Goal: Navigation & Orientation: Understand site structure

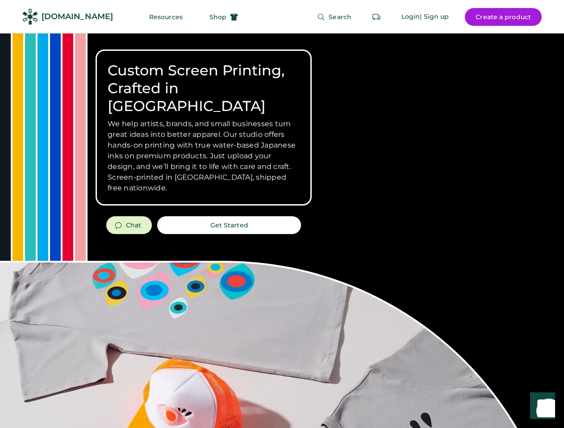
click at [282, 214] on div "Custom Screen Printing, Crafted in [GEOGRAPHIC_DATA] We help artists, brands, a…" at bounding box center [282, 316] width 564 height 567
click at [282, 231] on div "Custom Screen Printing, Crafted in [GEOGRAPHIC_DATA] We help artists, brands, a…" at bounding box center [282, 316] width 564 height 567
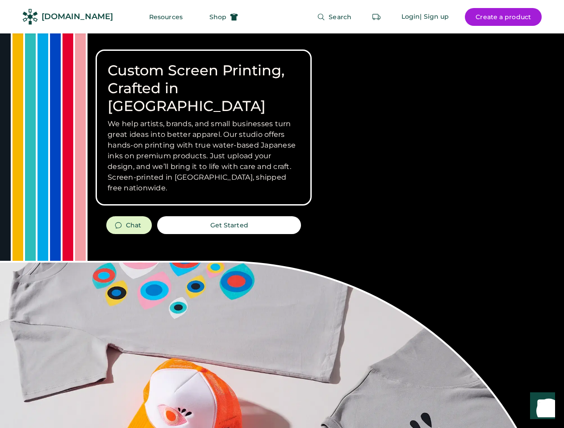
click at [282, 231] on div "Custom Screen Printing, Crafted in [GEOGRAPHIC_DATA] We help artists, brands, a…" at bounding box center [282, 316] width 564 height 567
click at [203, 128] on h3 "We help artists, brands, and small businesses turn great ideas into better appa…" at bounding box center [204, 156] width 192 height 75
click at [203, 119] on h3 "We help artists, brands, and small businesses turn great ideas into better appa…" at bounding box center [204, 156] width 192 height 75
click at [203, 79] on h1 "Custom Screen Printing, Crafted in [GEOGRAPHIC_DATA]" at bounding box center [204, 89] width 192 height 54
